Goal: Information Seeking & Learning: Find specific page/section

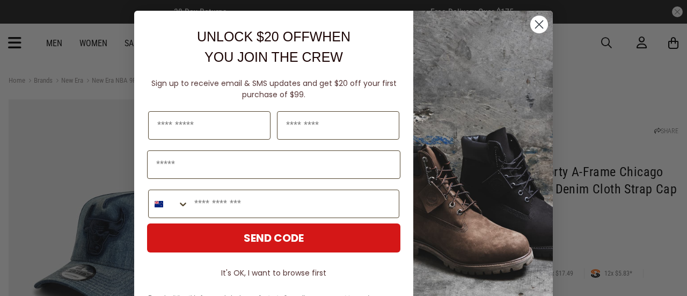
click at [532, 26] on circle "Close dialog" at bounding box center [540, 25] width 18 height 18
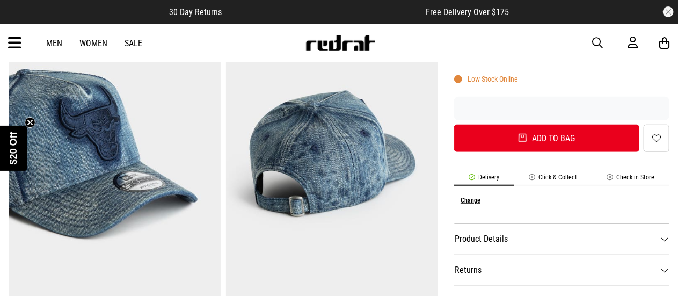
scroll to position [430, 0]
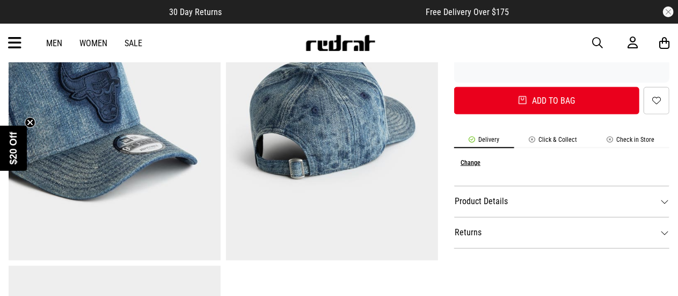
click at [484, 187] on dt "Product Details" at bounding box center [561, 201] width 215 height 31
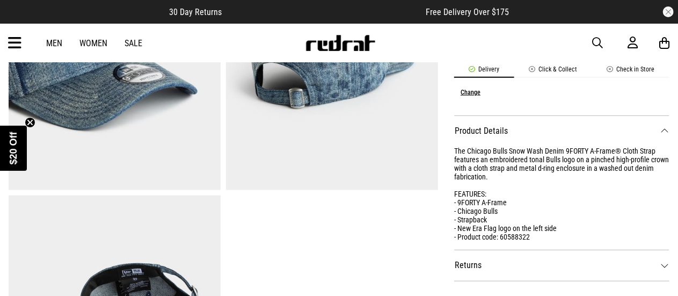
scroll to position [483, 0]
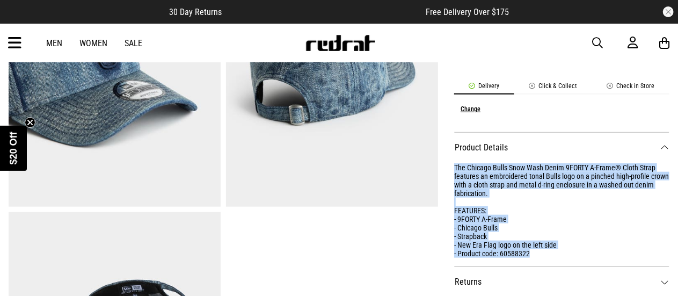
drag, startPoint x: 455, startPoint y: 149, endPoint x: 539, endPoint y: 236, distance: 121.2
click at [539, 236] on div "The Chicago Bulls Snow Wash Denim 9FORTY A-Frame® Cloth Strap features an embro…" at bounding box center [561, 210] width 215 height 95
copy div "The Chicago Bulls Snow Wash Denim 9FORTY A-Frame® Cloth Strap features an embro…"
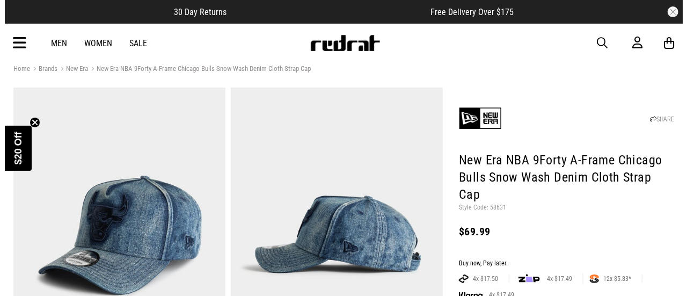
scroll to position [0, 0]
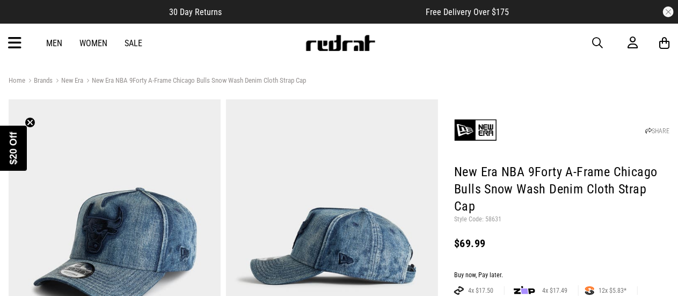
click at [504, 168] on h1 "New Era NBA 9Forty A-Frame Chicago Bulls Snow Wash Denim Cloth Strap Cap" at bounding box center [561, 190] width 215 height 52
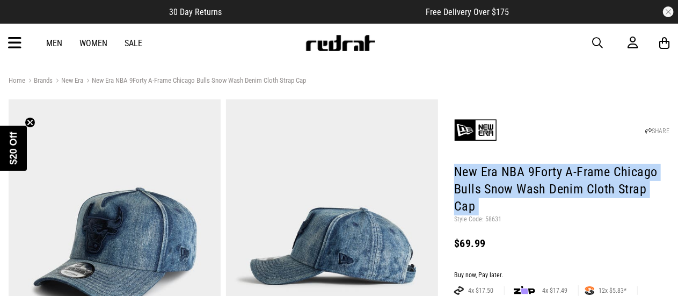
click at [504, 168] on h1 "New Era NBA 9Forty A-Frame Chicago Bulls Snow Wash Denim Cloth Strap Cap" at bounding box center [561, 190] width 215 height 52
copy header "New Era NBA 9Forty A-Frame Chicago Bulls Snow Wash Denim Cloth Strap Cap"
click at [594, 37] on span "button" at bounding box center [597, 43] width 11 height 13
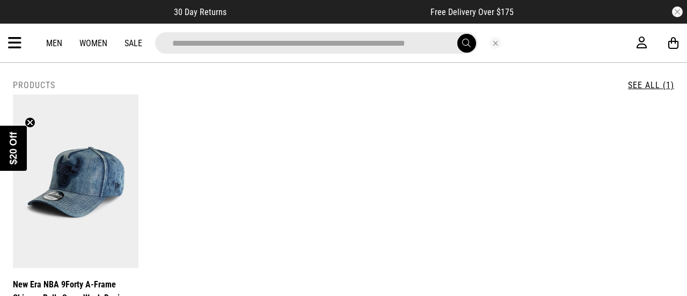
drag, startPoint x: 320, startPoint y: 41, endPoint x: 575, endPoint y: 85, distance: 258.4
click at [575, 62] on div "**********" at bounding box center [343, 43] width 687 height 39
type input "**********"
click at [458, 34] on button "submit" at bounding box center [467, 43] width 19 height 19
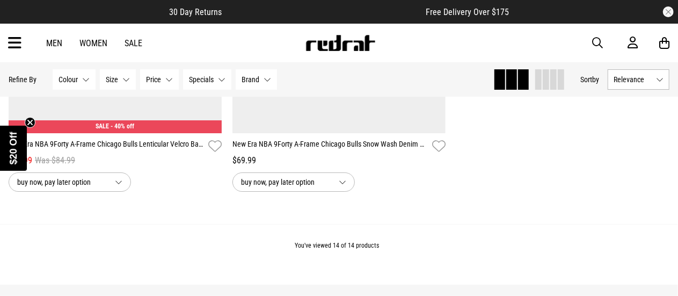
scroll to position [1876, 0]
